Goal: Information Seeking & Learning: Learn about a topic

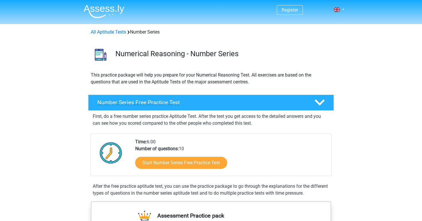
click at [132, 104] on h4 "Number Series Free Practice Test" at bounding box center [201, 102] width 208 height 7
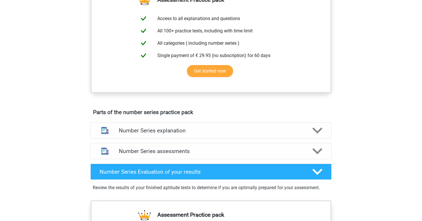
scroll to position [127, 0]
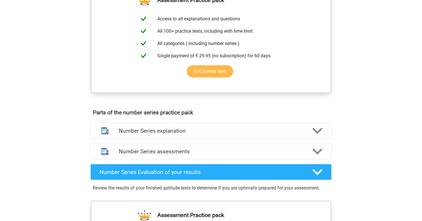
click at [215, 72] on link "Get started now" at bounding box center [210, 71] width 46 height 12
click at [164, 138] on div "Number Series explanation" at bounding box center [210, 131] width 241 height 16
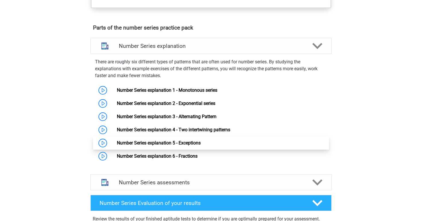
scroll to position [216, 0]
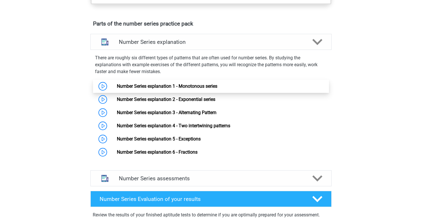
click at [189, 84] on link "Number Series explanation 1 - Monotonous series" at bounding box center [167, 85] width 100 height 5
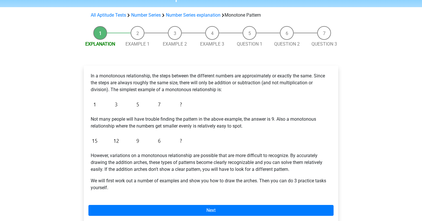
scroll to position [38, 0]
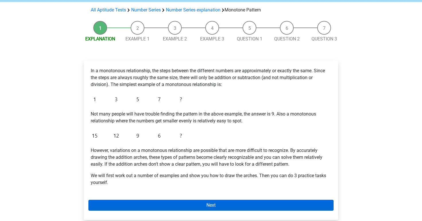
click at [209, 203] on link "Next" at bounding box center [210, 205] width 245 height 11
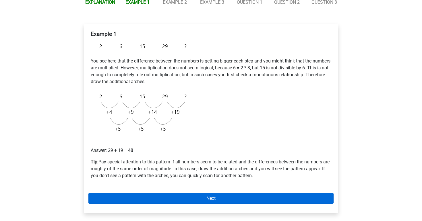
scroll to position [82, 0]
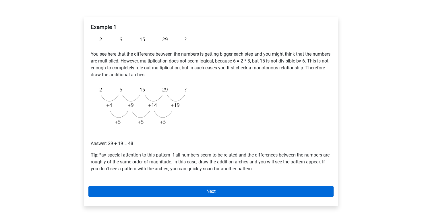
click at [203, 192] on link "Next" at bounding box center [210, 191] width 245 height 11
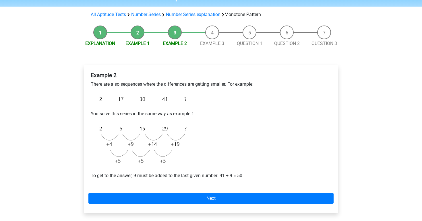
scroll to position [34, 0]
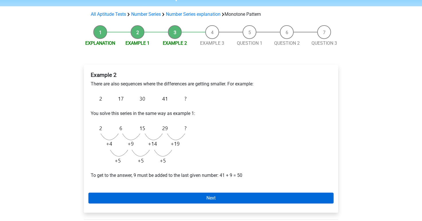
click at [220, 195] on link "Next" at bounding box center [210, 198] width 245 height 11
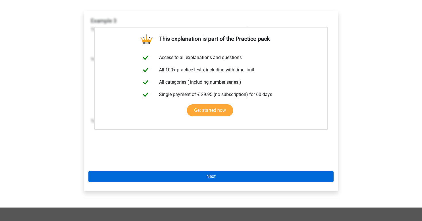
scroll to position [88, 0]
click at [192, 178] on link "Next" at bounding box center [210, 176] width 245 height 11
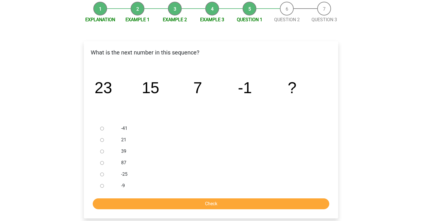
scroll to position [59, 0]
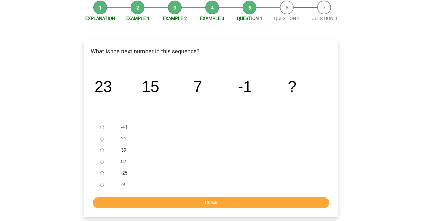
click at [102, 185] on input "-9" at bounding box center [102, 185] width 4 height 4
radio input "true"
click at [130, 206] on input "Check" at bounding box center [211, 202] width 236 height 11
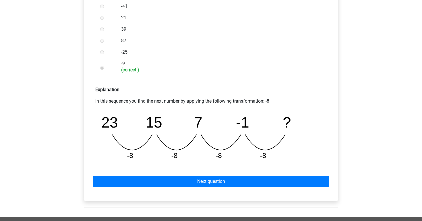
scroll to position [180, 0]
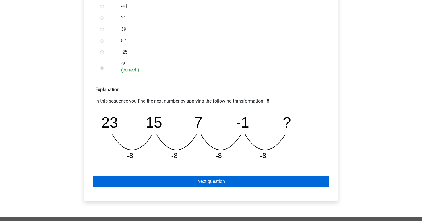
click at [150, 185] on link "Next question" at bounding box center [211, 181] width 236 height 11
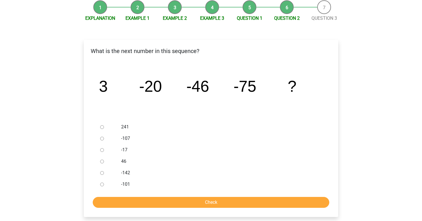
scroll to position [59, 0]
click at [102, 139] on input "-107" at bounding box center [102, 139] width 4 height 4
radio input "true"
click at [137, 200] on input "Check" at bounding box center [211, 202] width 236 height 11
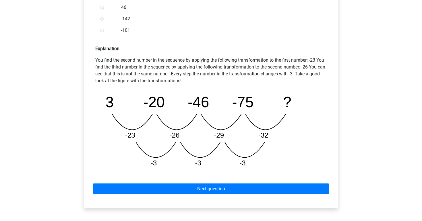
scroll to position [221, 0]
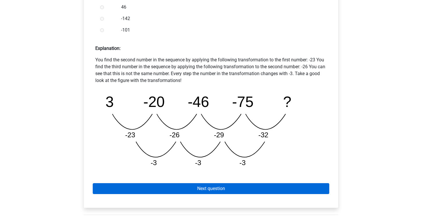
click at [197, 189] on link "Next question" at bounding box center [211, 188] width 236 height 11
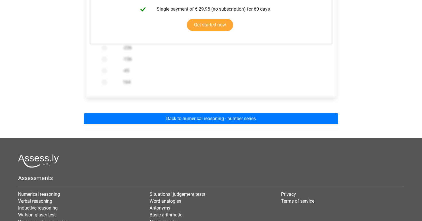
scroll to position [163, 0]
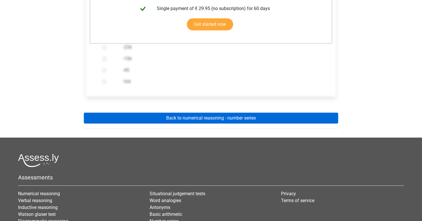
click at [190, 118] on link "Back to numerical reasoning - number series" at bounding box center [211, 118] width 254 height 11
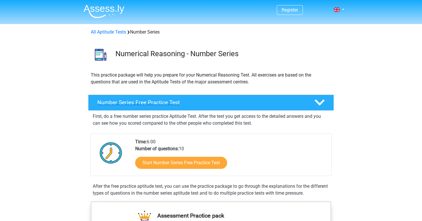
click at [193, 104] on h4 "Number Series Free Practice Test" at bounding box center [201, 102] width 208 height 7
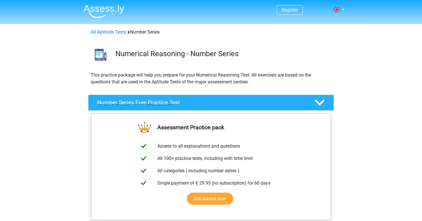
click at [193, 104] on h4 "Number Series Free Practice Test" at bounding box center [201, 102] width 208 height 7
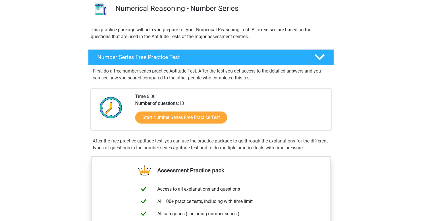
scroll to position [46, 0]
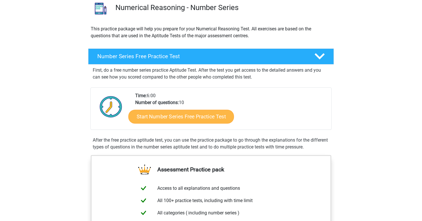
click at [202, 116] on link "Start Number Series Free Practice Test" at bounding box center [181, 117] width 106 height 14
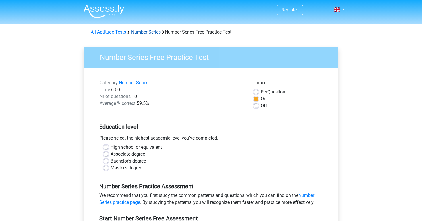
click at [150, 31] on link "Number Series" at bounding box center [146, 31] width 30 height 5
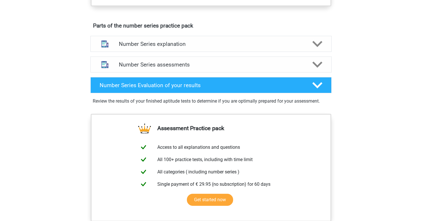
scroll to position [303, 0]
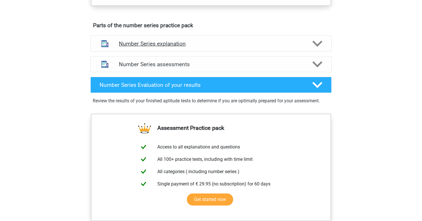
click at [168, 43] on h4 "Number Series explanation" at bounding box center [211, 43] width 184 height 7
